Goal: Navigation & Orientation: Find specific page/section

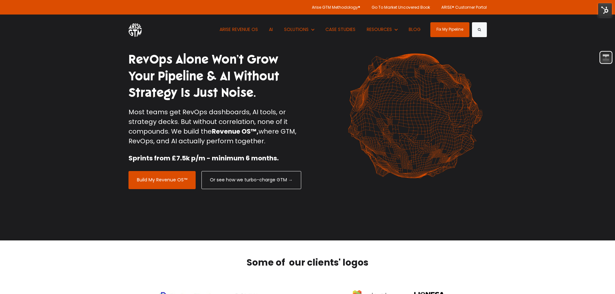
click at [605, 8] on img at bounding box center [606, 10] width 14 height 14
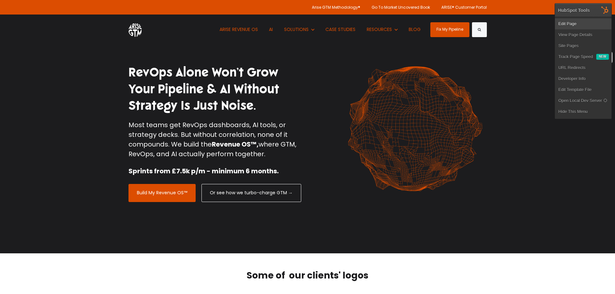
click at [571, 23] on link "Edit Page" at bounding box center [583, 23] width 57 height 11
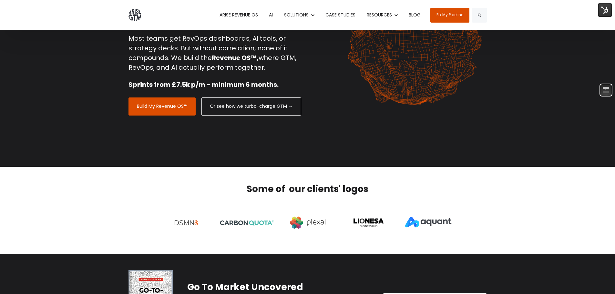
scroll to position [73, 0]
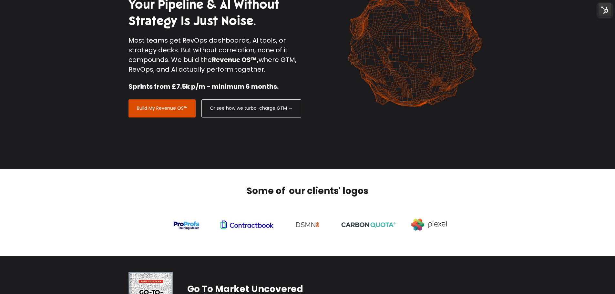
scroll to position [73, 0]
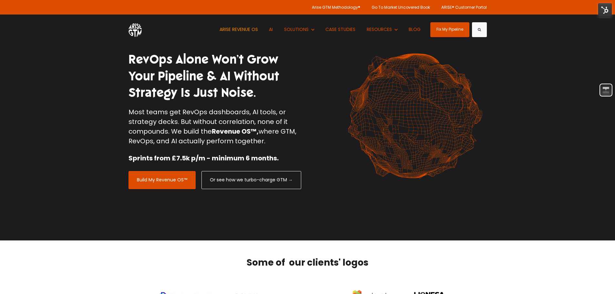
click at [236, 28] on link "ARISE REVENUE OS" at bounding box center [239, 30] width 48 height 30
